Goal: Consume media (video, audio): Watch videos, listen to music or podcasts

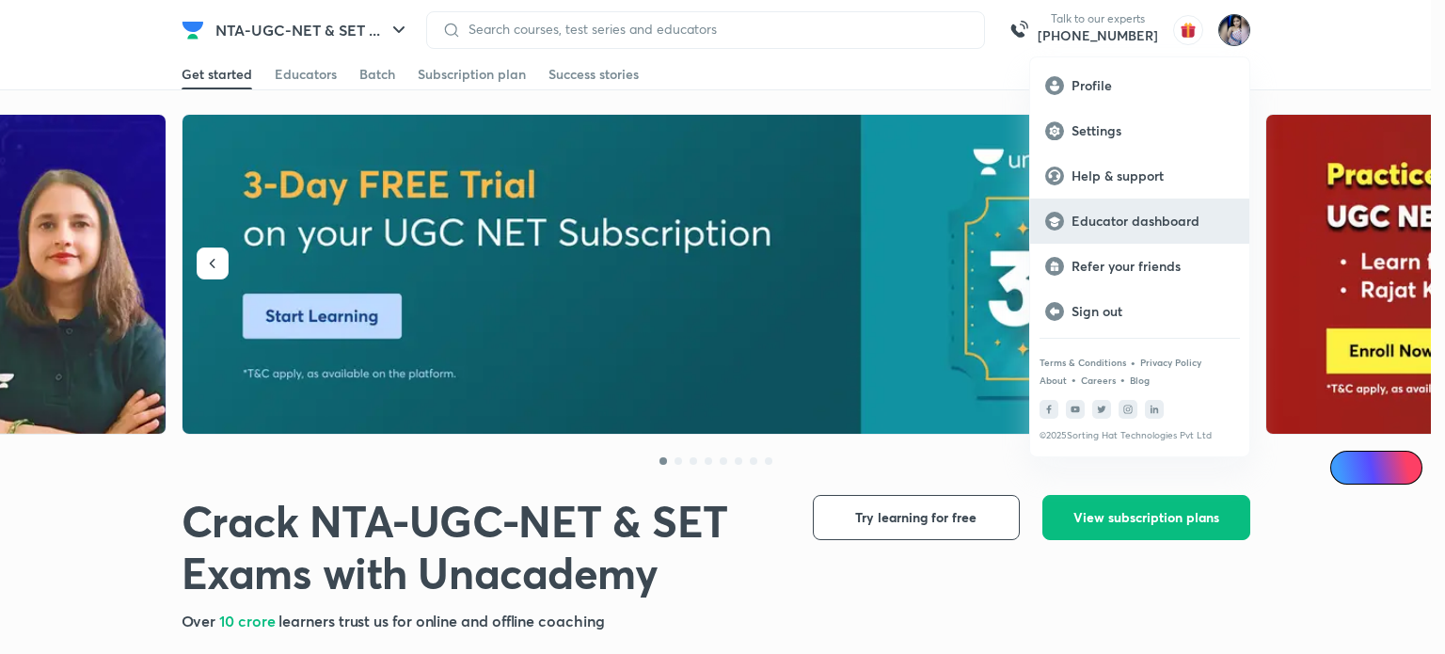
click at [1152, 217] on p "Educator dashboard" at bounding box center [1153, 221] width 163 height 17
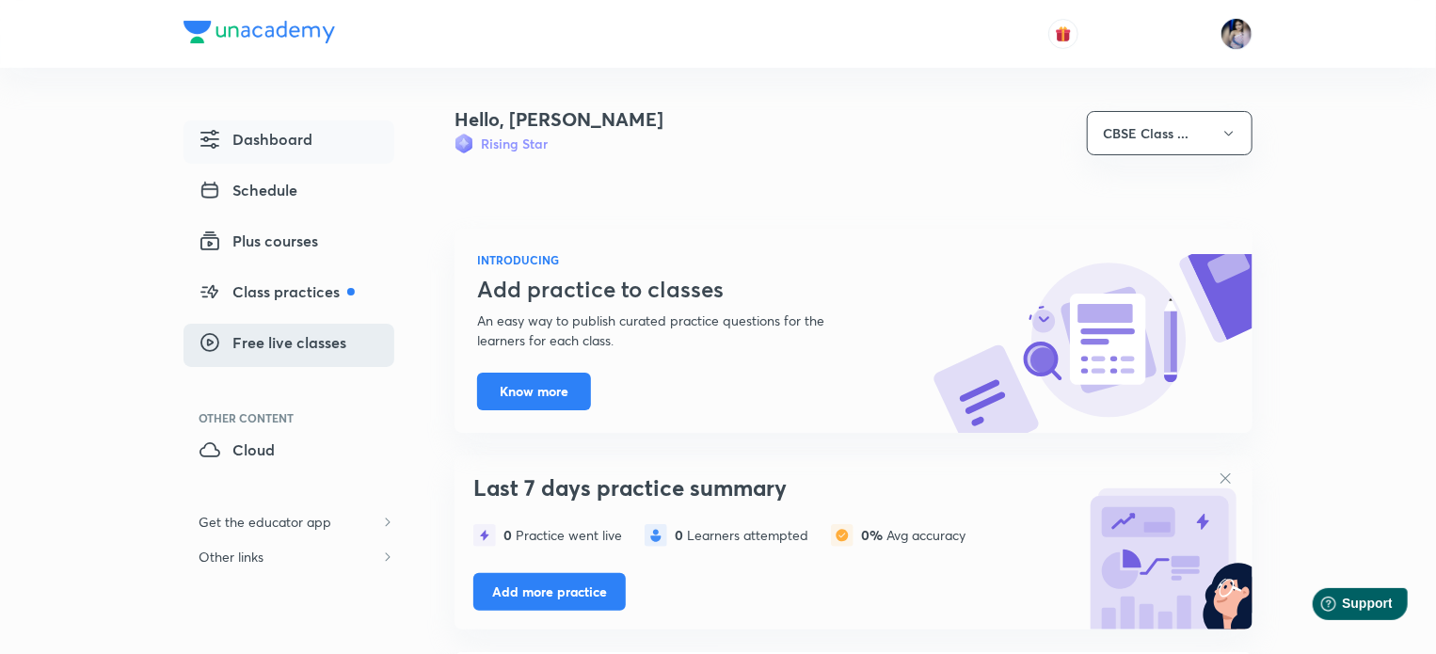
click at [287, 348] on span "Free live classes" at bounding box center [273, 342] width 148 height 23
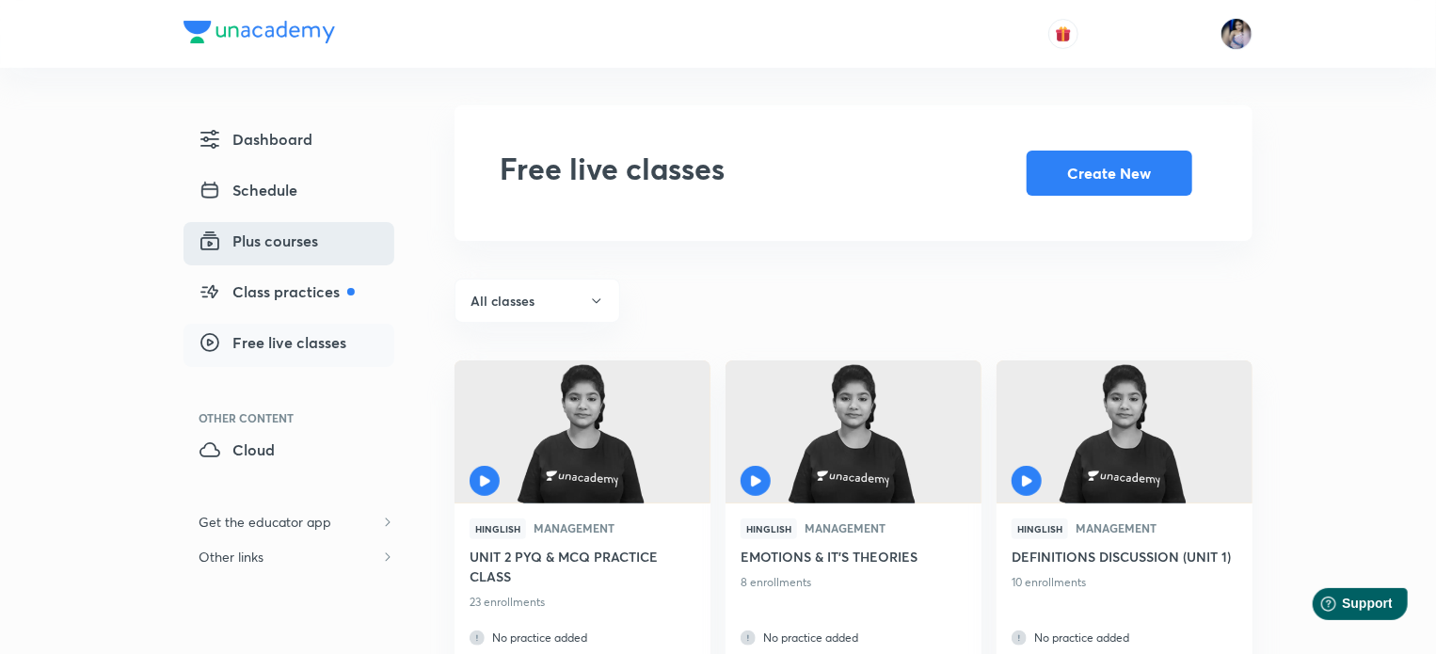
click at [282, 242] on span "Plus courses" at bounding box center [259, 241] width 120 height 23
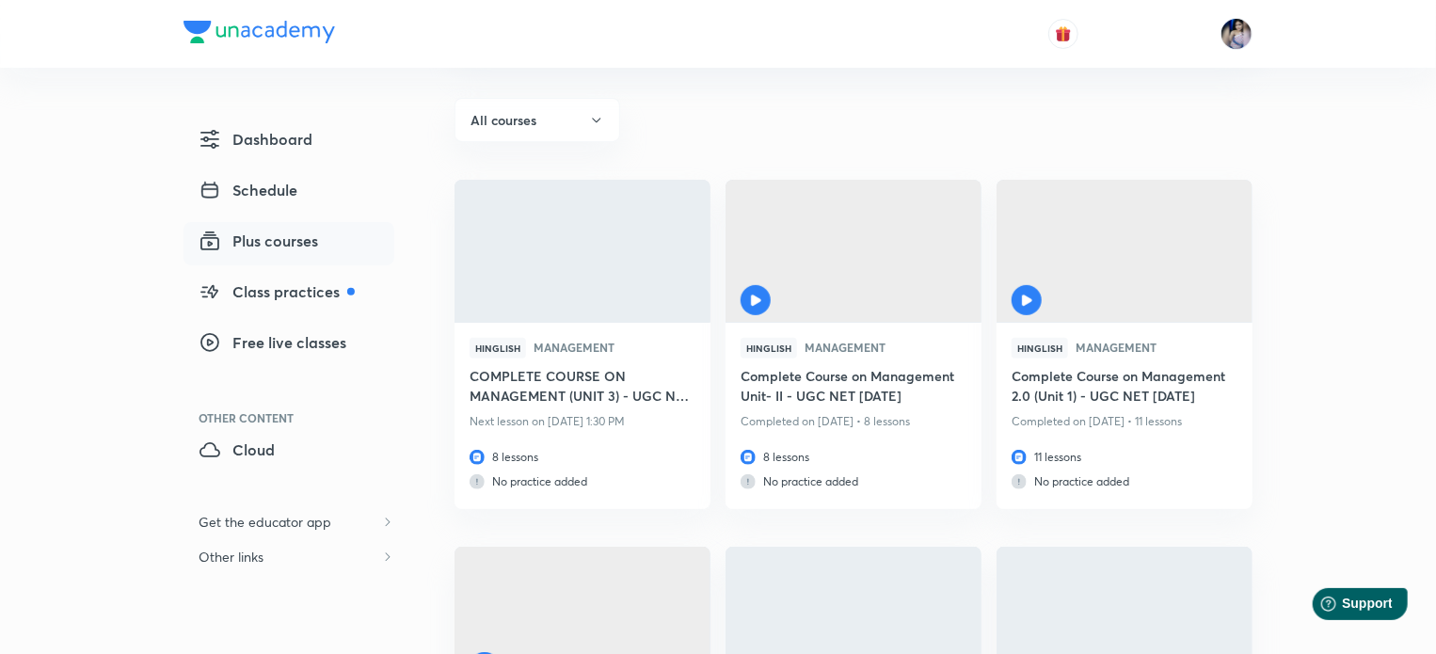
scroll to position [188, 0]
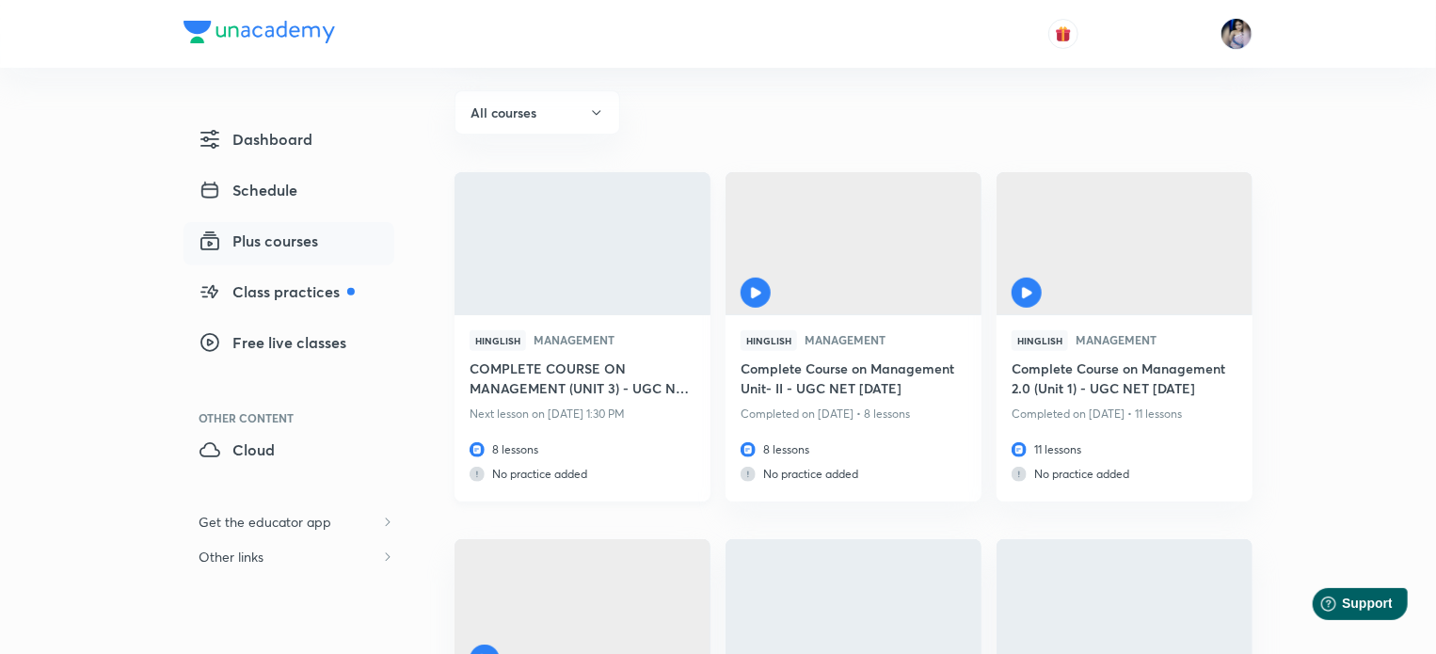
click at [647, 387] on h6 "COMPLETE COURSE ON MANAGEMENT (UNIT 3) - UGC NET [DATE]" at bounding box center [583, 380] width 226 height 43
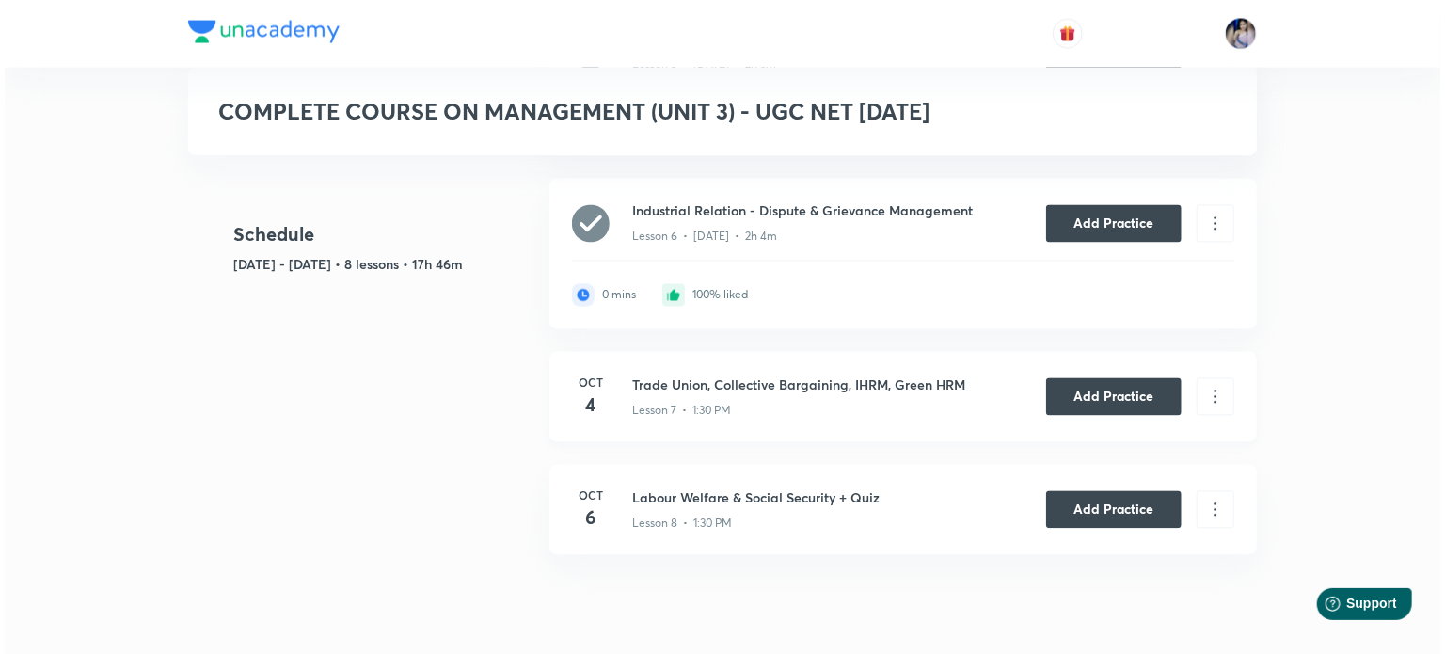
scroll to position [1726, 0]
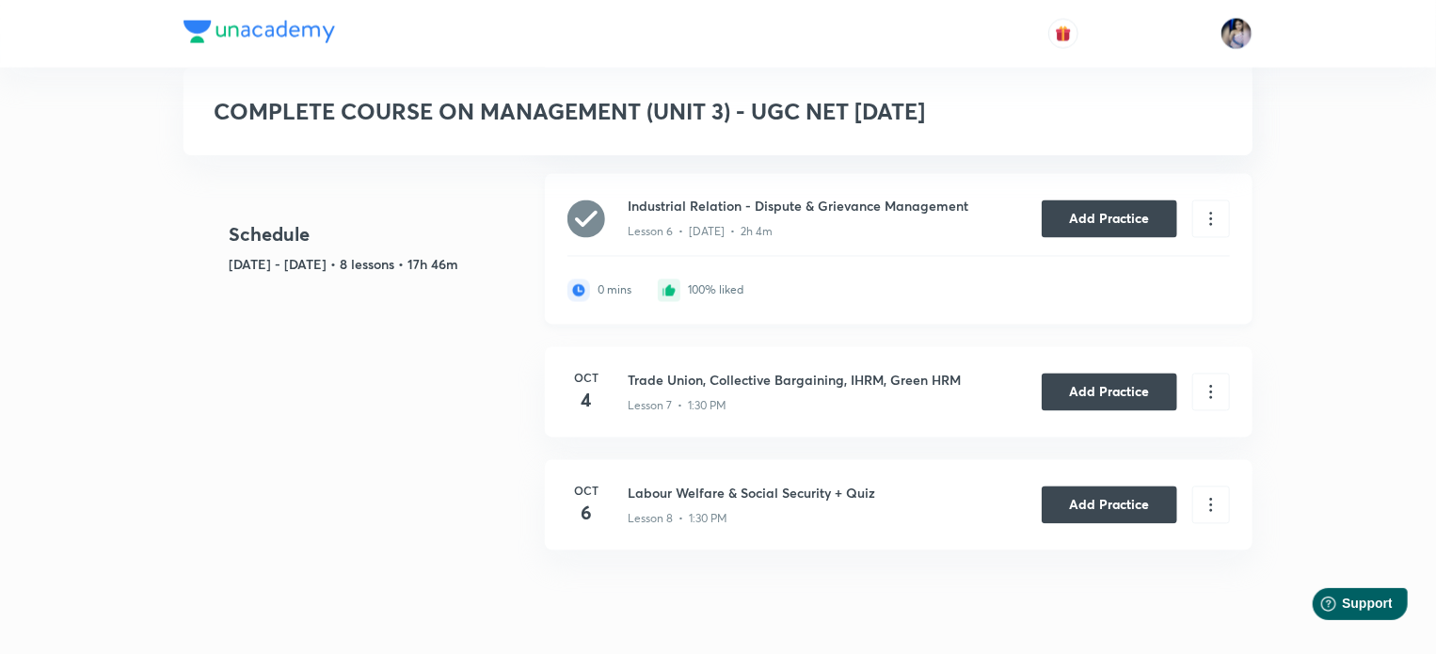
click at [707, 289] on div "100% liked" at bounding box center [716, 290] width 56 height 13
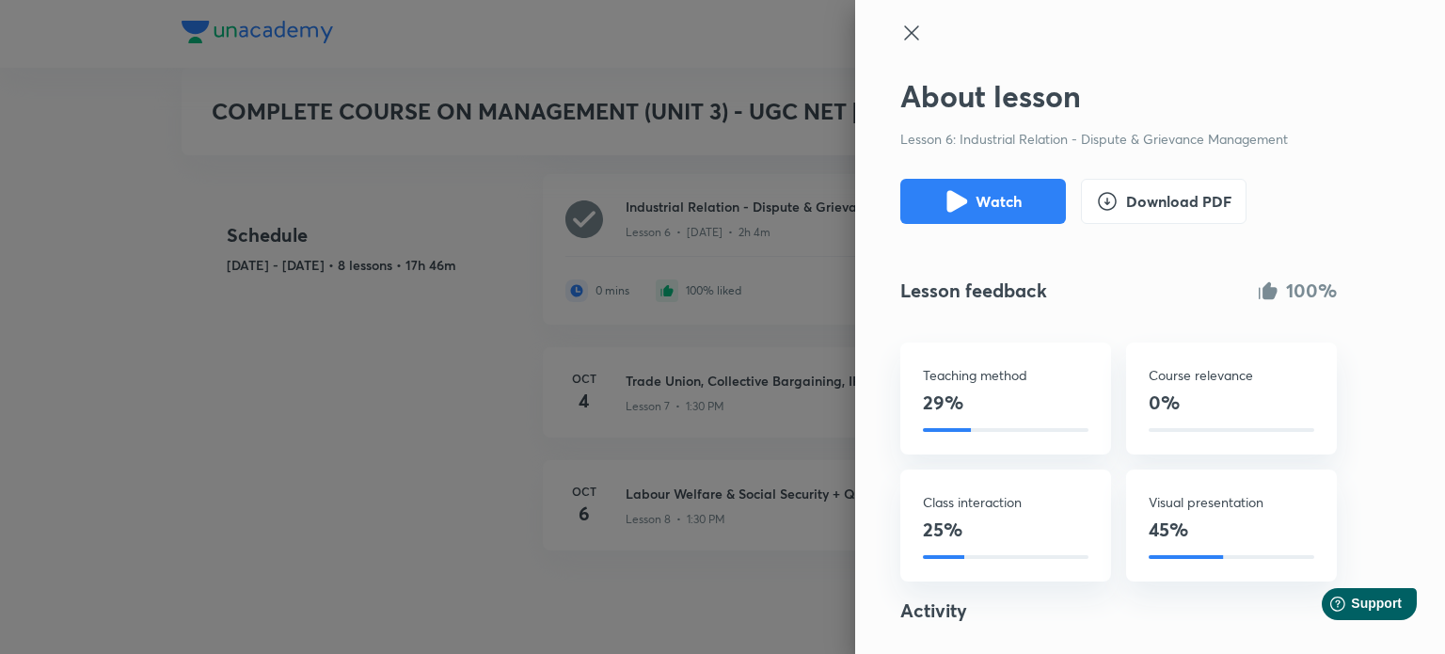
scroll to position [0, 0]
click at [901, 37] on icon at bounding box center [912, 34] width 23 height 23
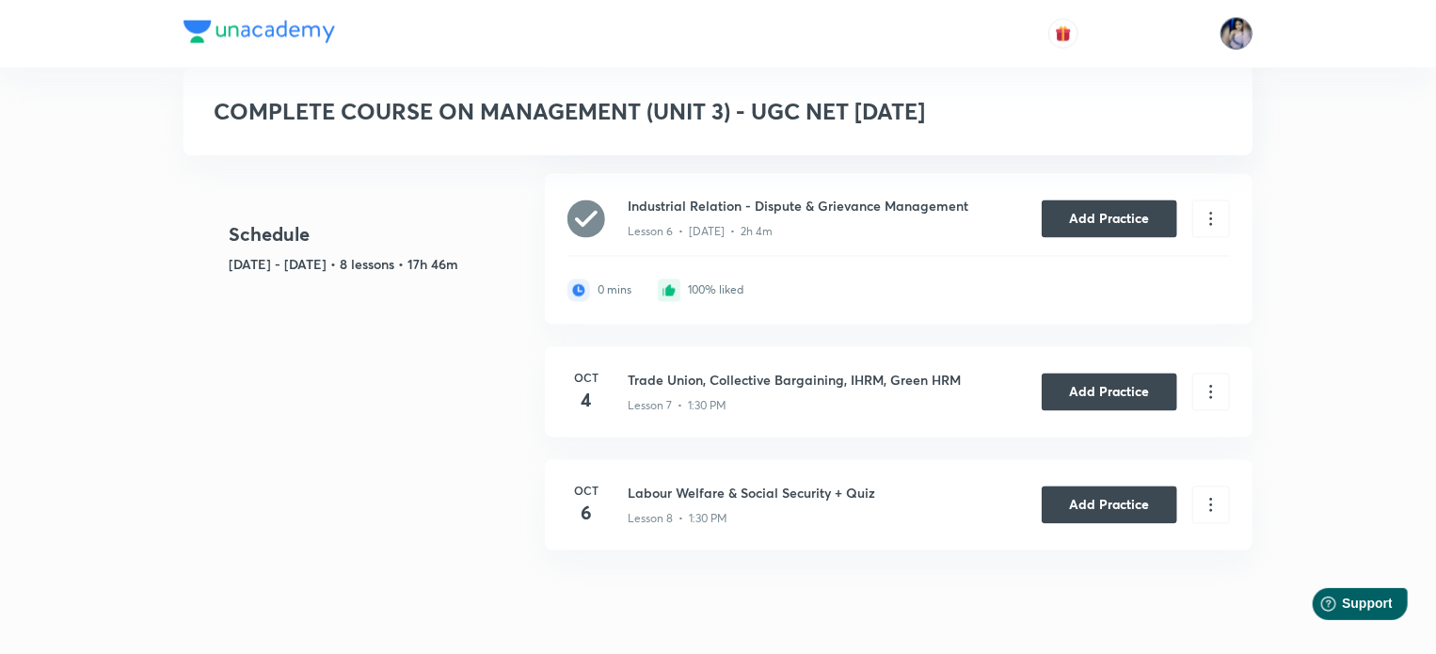
click at [1239, 31] on img at bounding box center [1237, 34] width 32 height 32
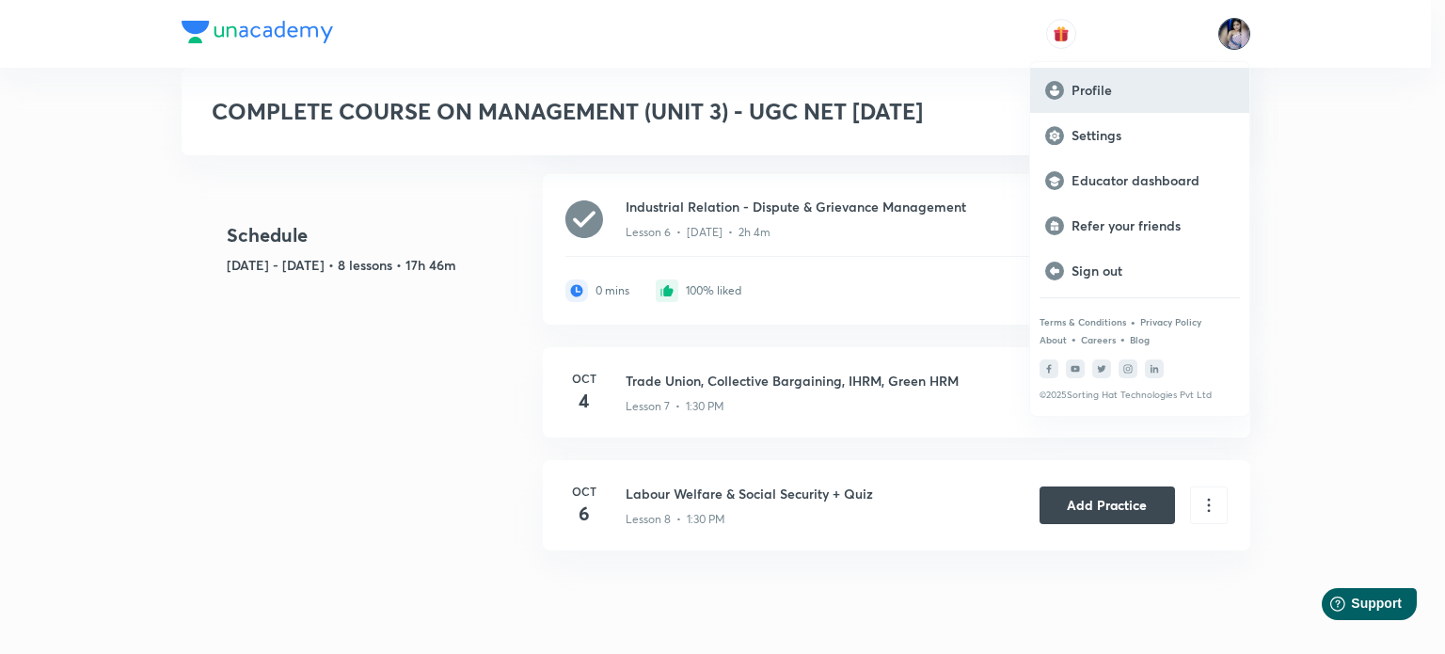
click at [1099, 89] on p "Profile" at bounding box center [1153, 90] width 163 height 17
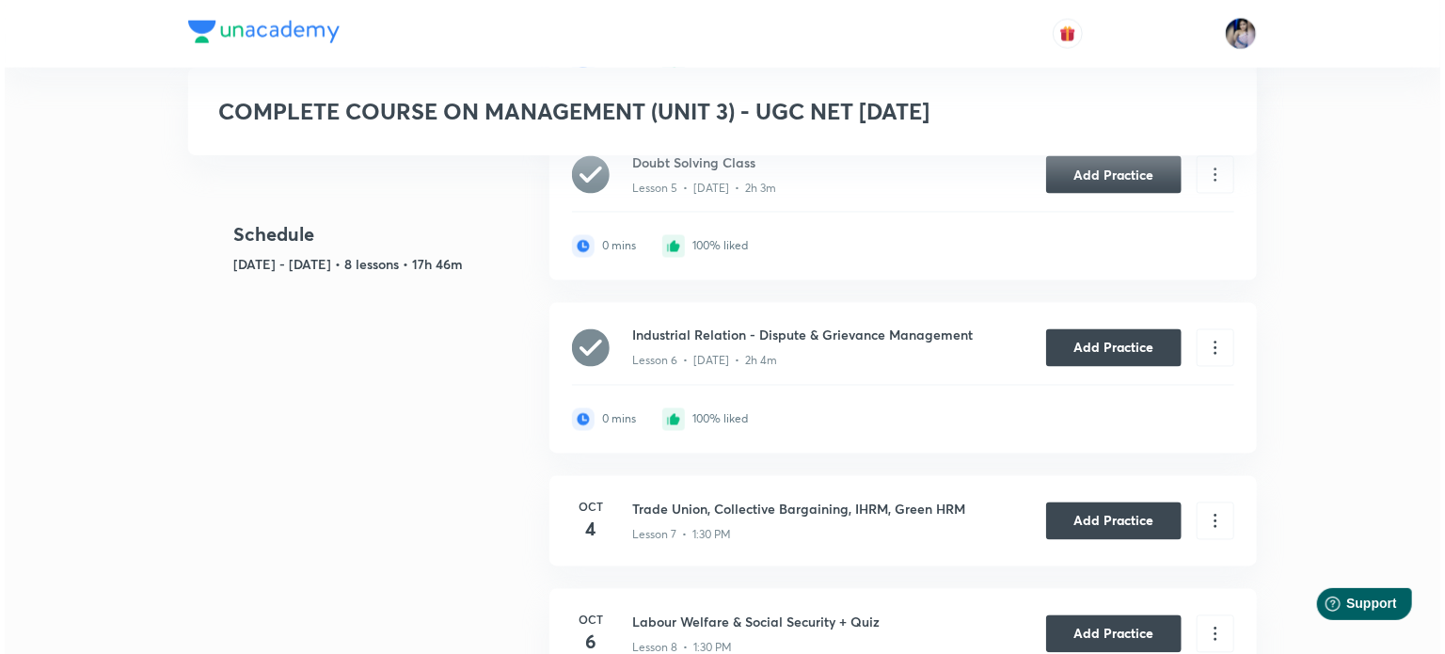
scroll to position [1694, 0]
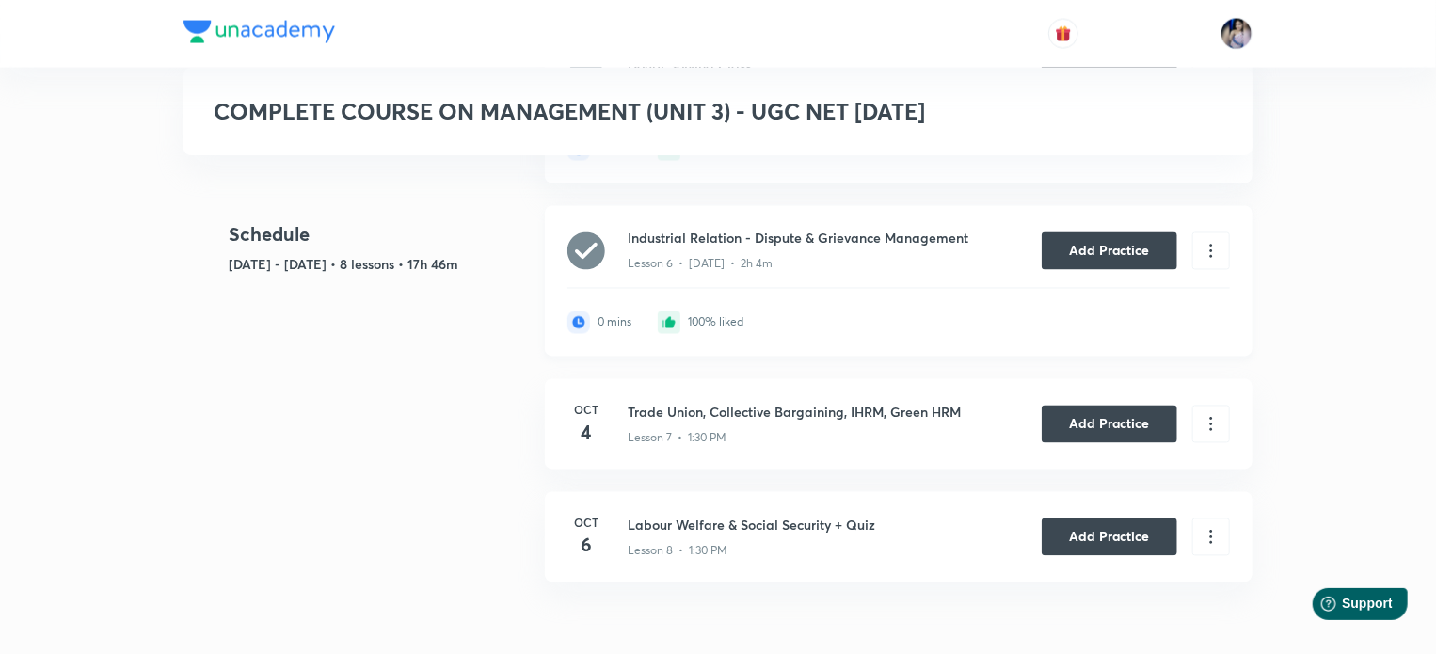
click at [802, 242] on h6 "Industrial Relation - Dispute & Grievance Management" at bounding box center [799, 239] width 343 height 20
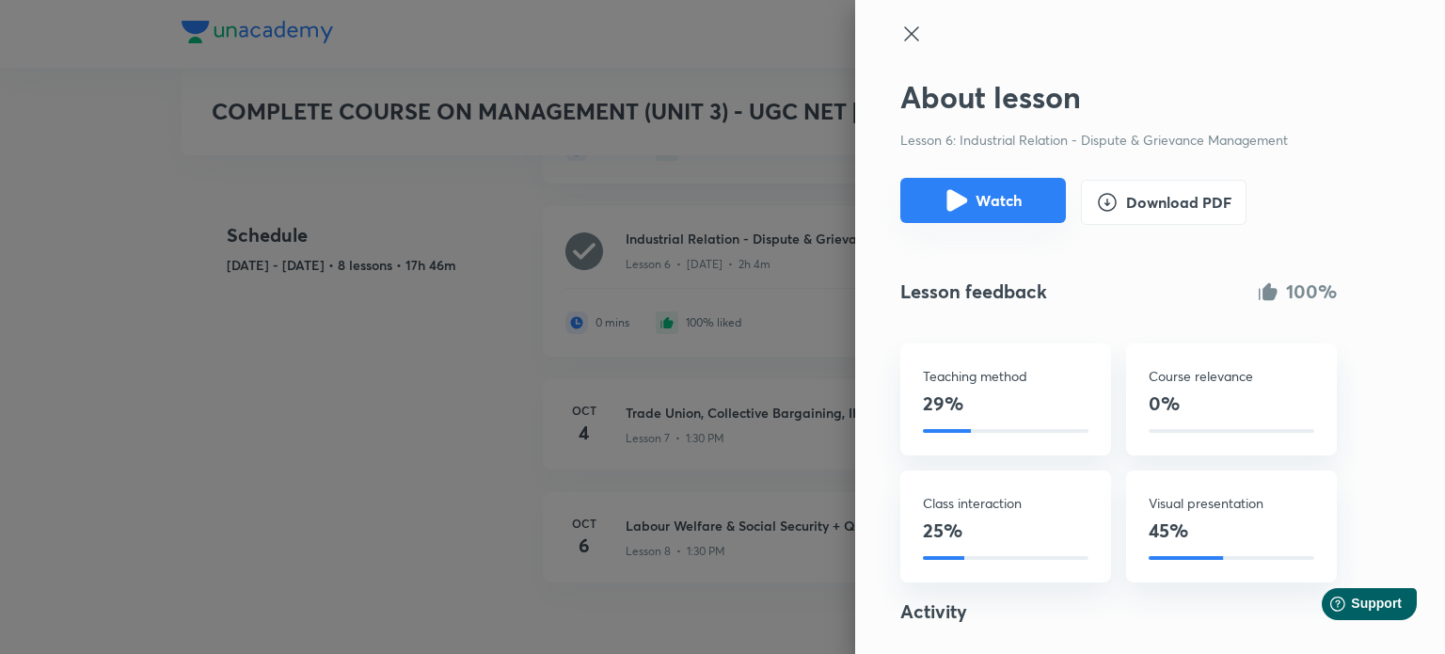
click at [947, 198] on icon "Watch" at bounding box center [957, 201] width 21 height 22
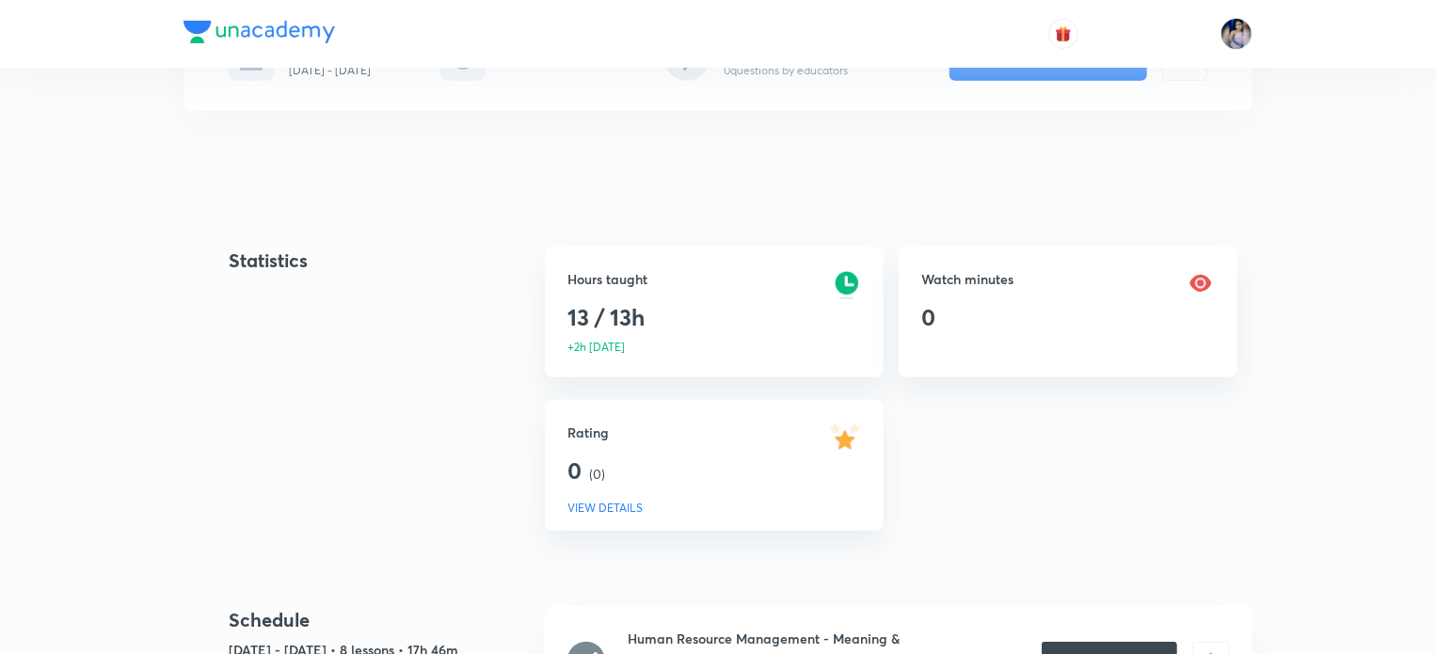
scroll to position [32, 0]
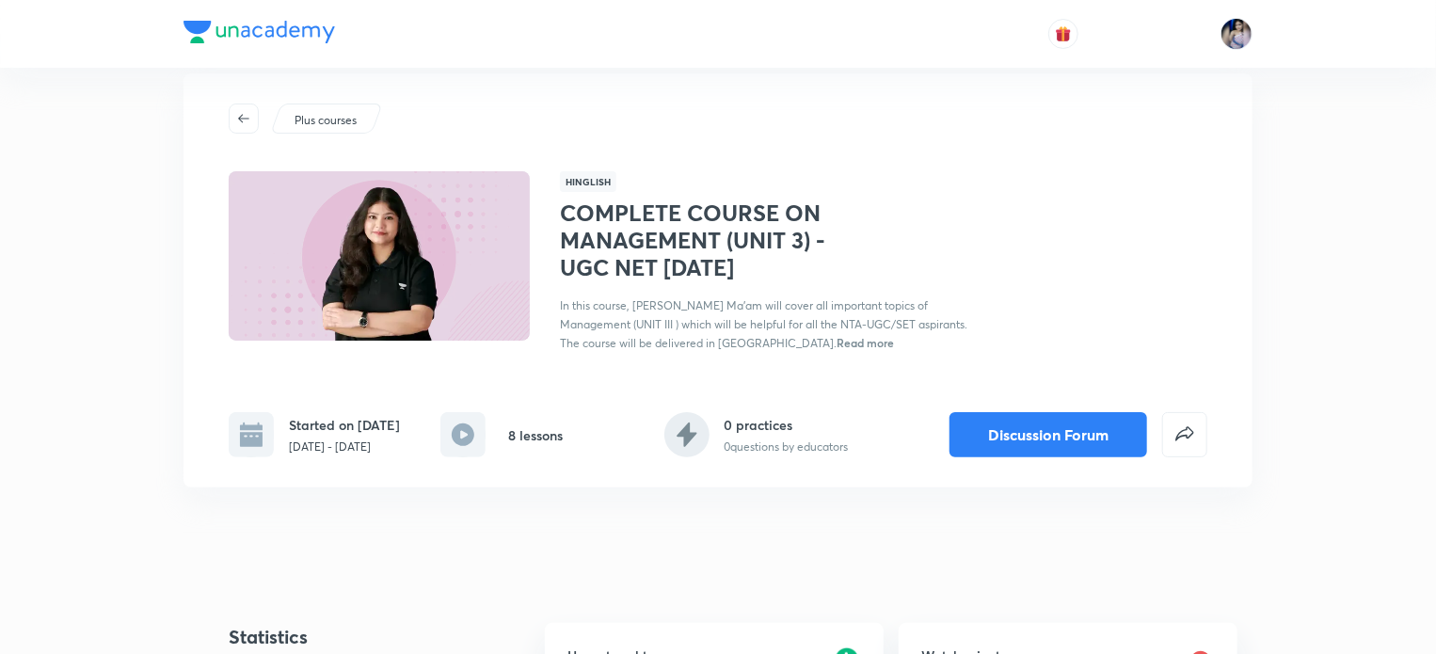
scroll to position [188, 0]
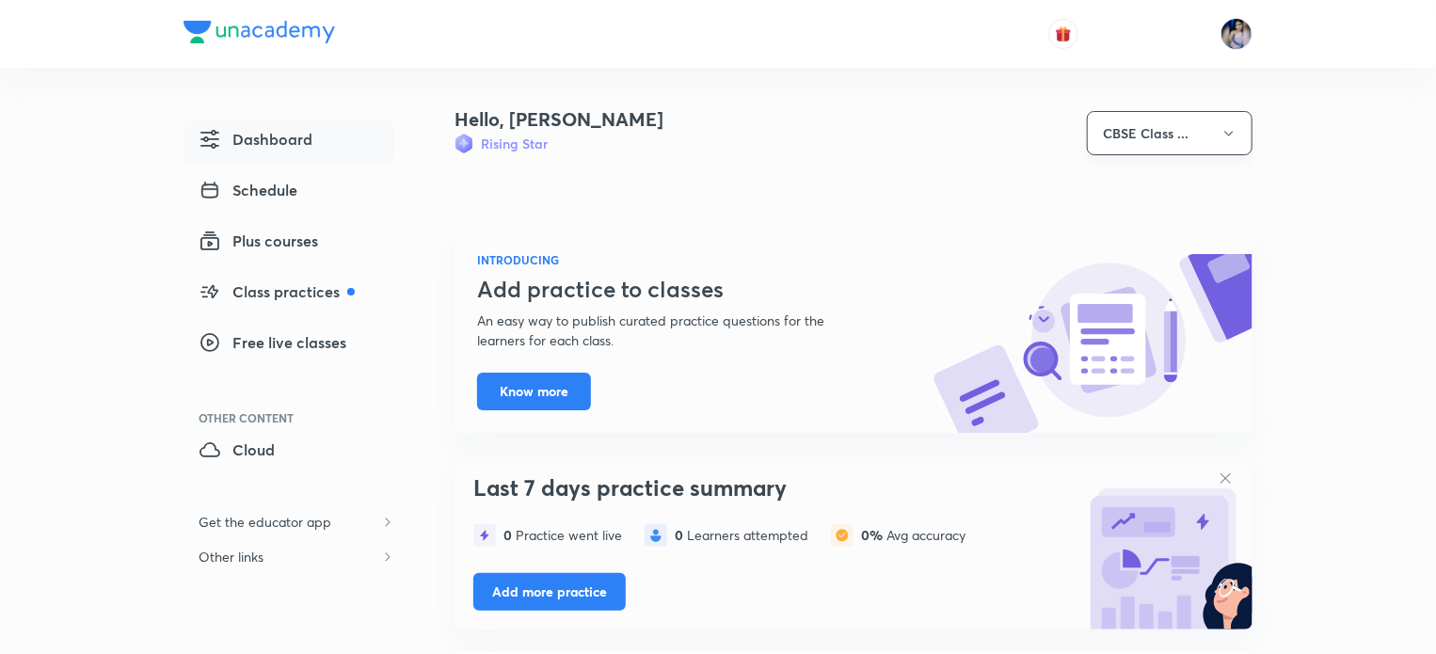
click at [1223, 138] on icon "button" at bounding box center [1228, 133] width 15 height 15
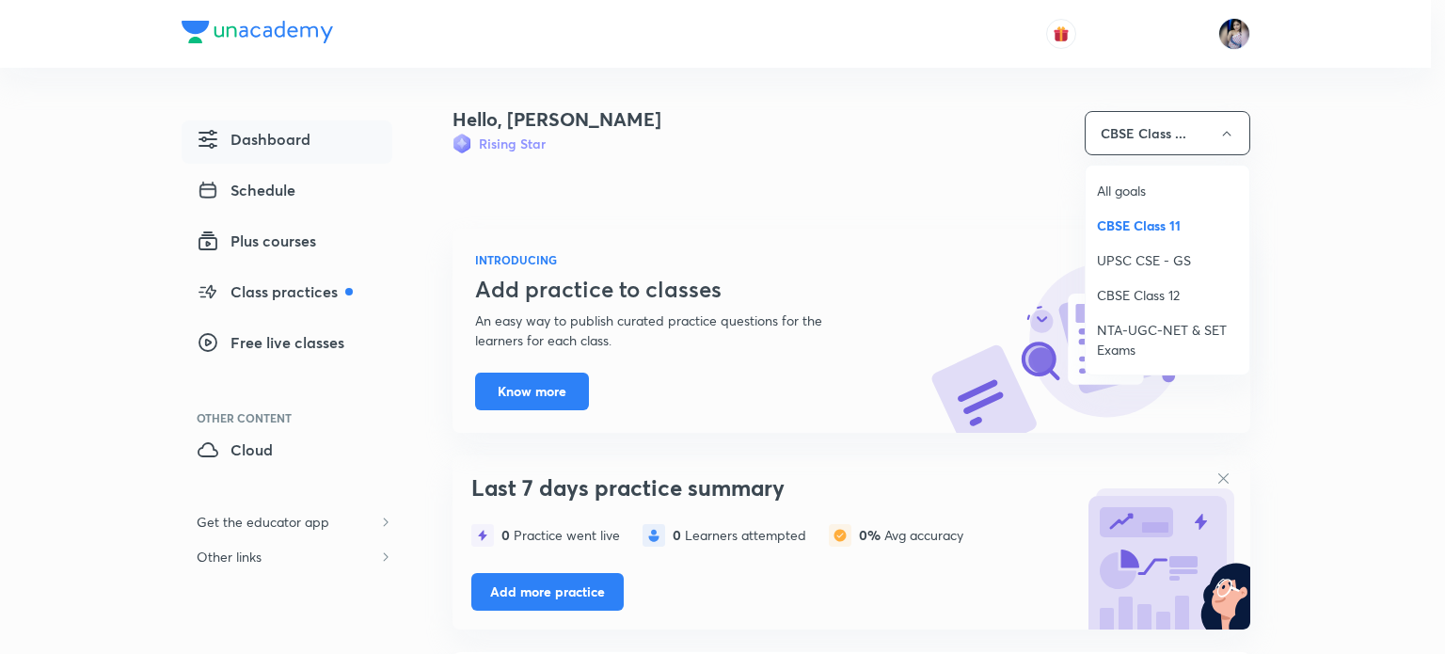
click at [1186, 327] on span "NTA-UGC-NET & SET Exams" at bounding box center [1167, 340] width 141 height 40
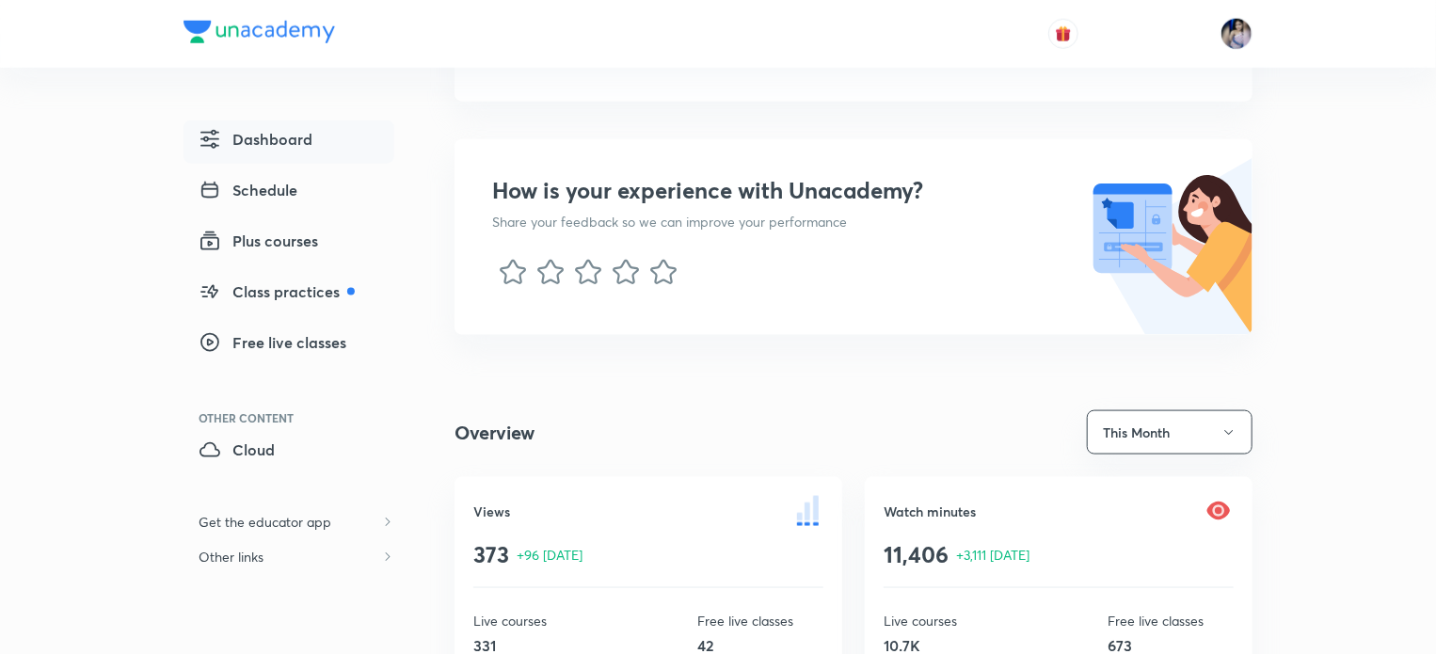
scroll to position [1257, 0]
